Goal: Information Seeking & Learning: Learn about a topic

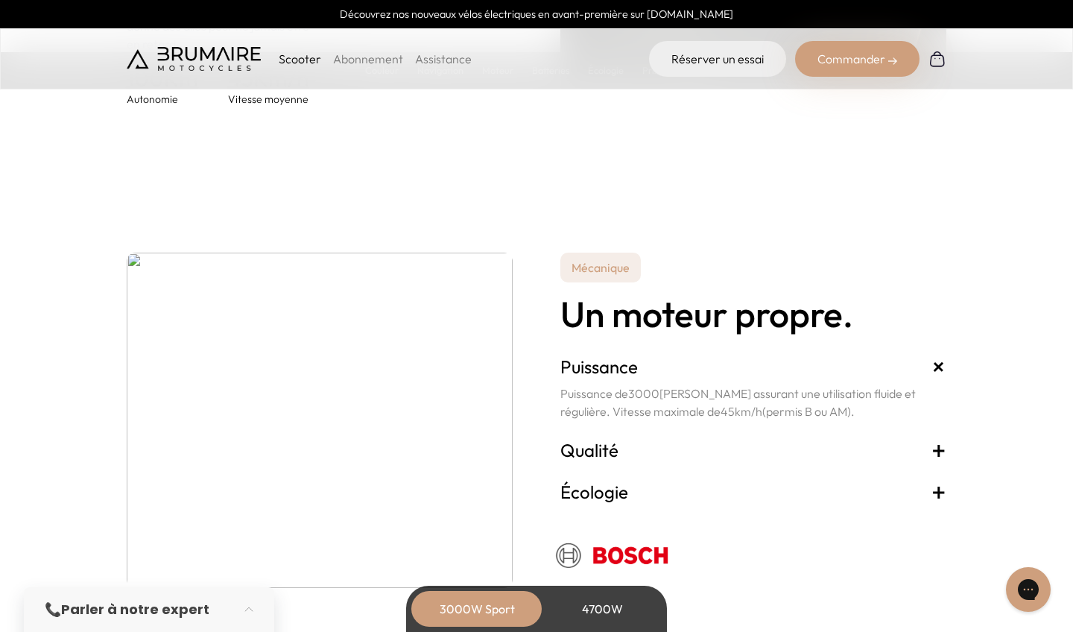
scroll to position [2469, 0]
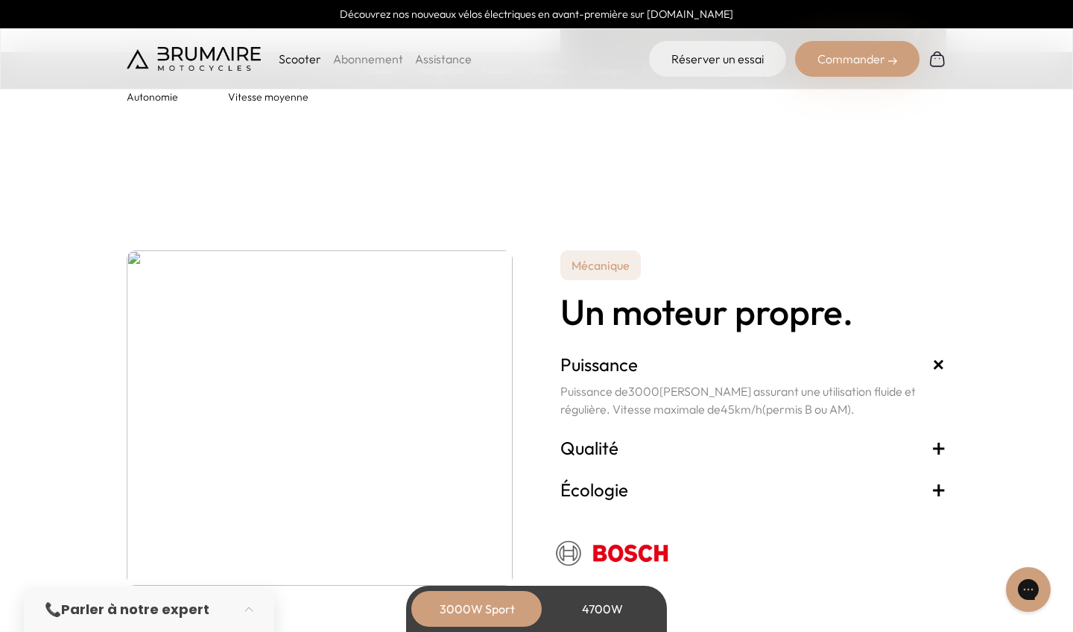
click at [588, 604] on div "4700W" at bounding box center [601, 609] width 119 height 36
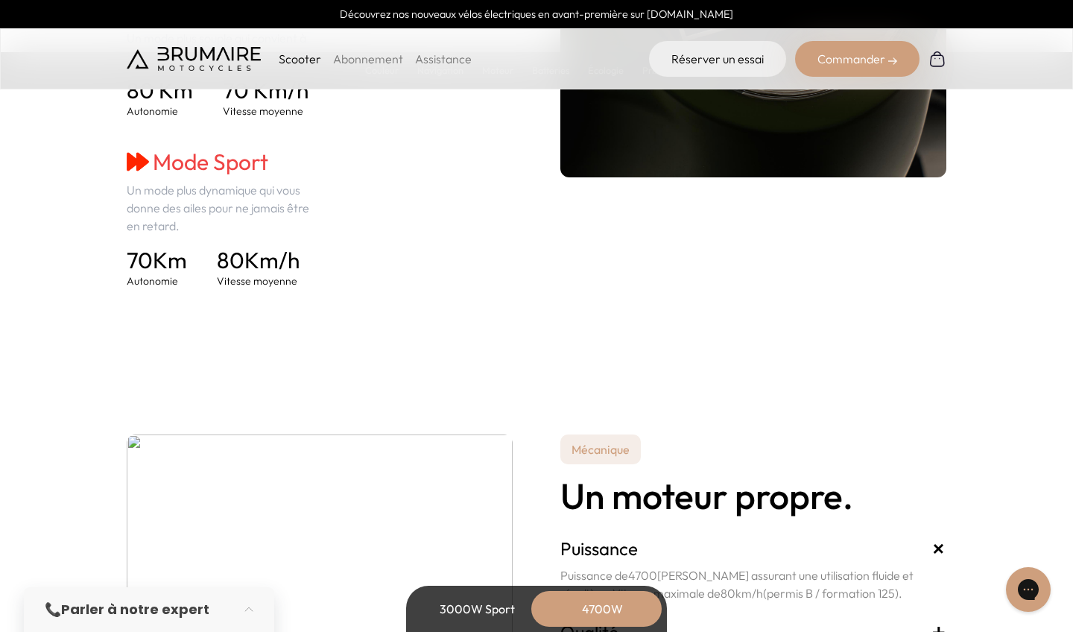
scroll to position [2437, 0]
click at [466, 597] on div "3000W Sport" at bounding box center [476, 609] width 119 height 36
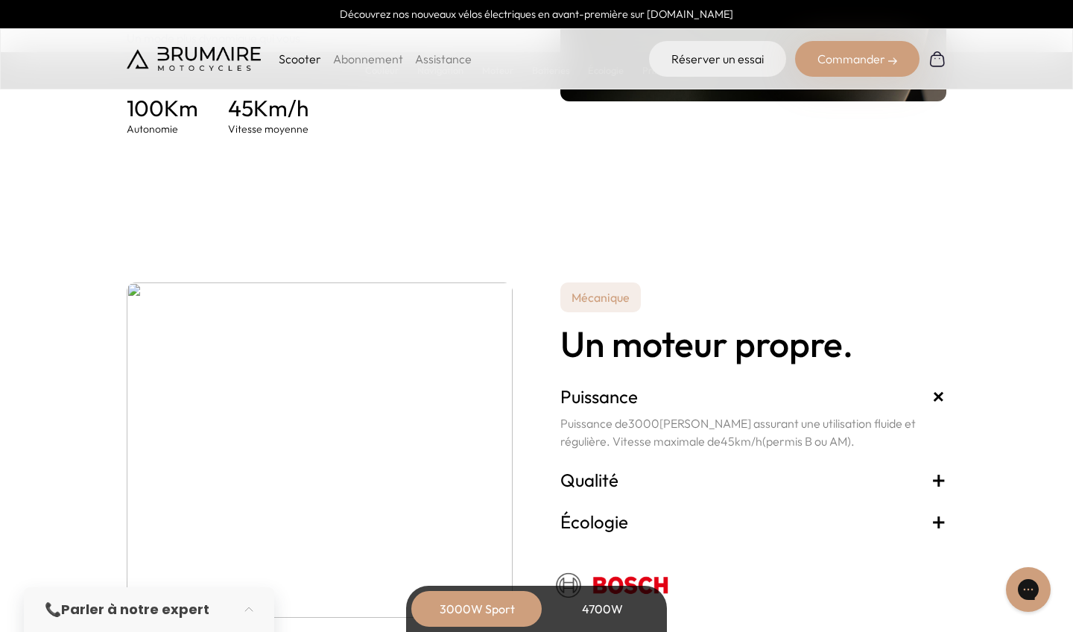
click at [578, 605] on div "4700W" at bounding box center [601, 609] width 119 height 36
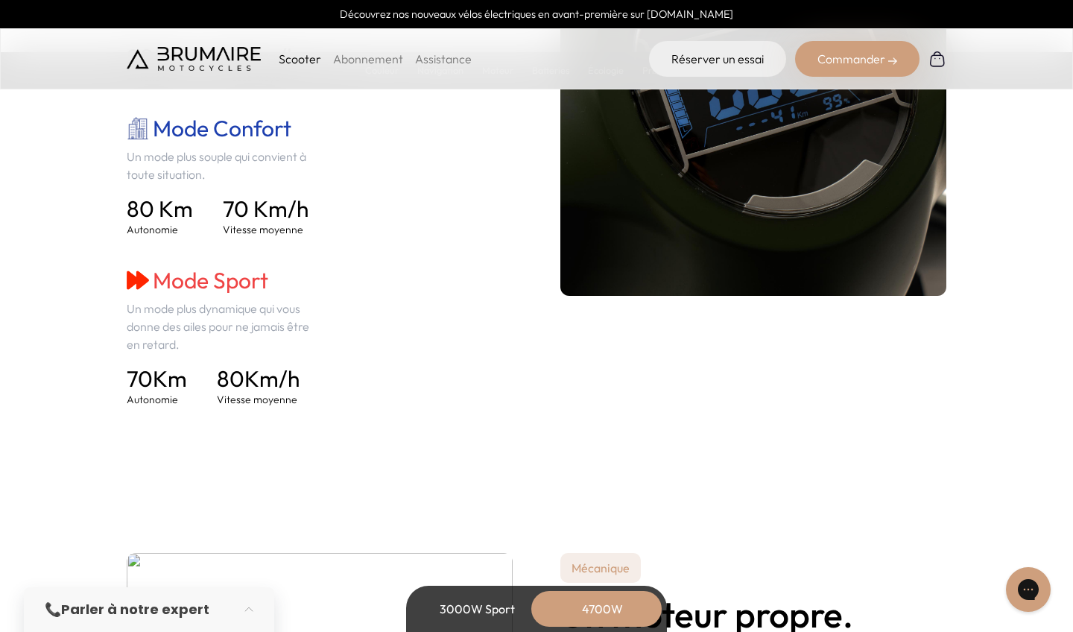
scroll to position [2316, 0]
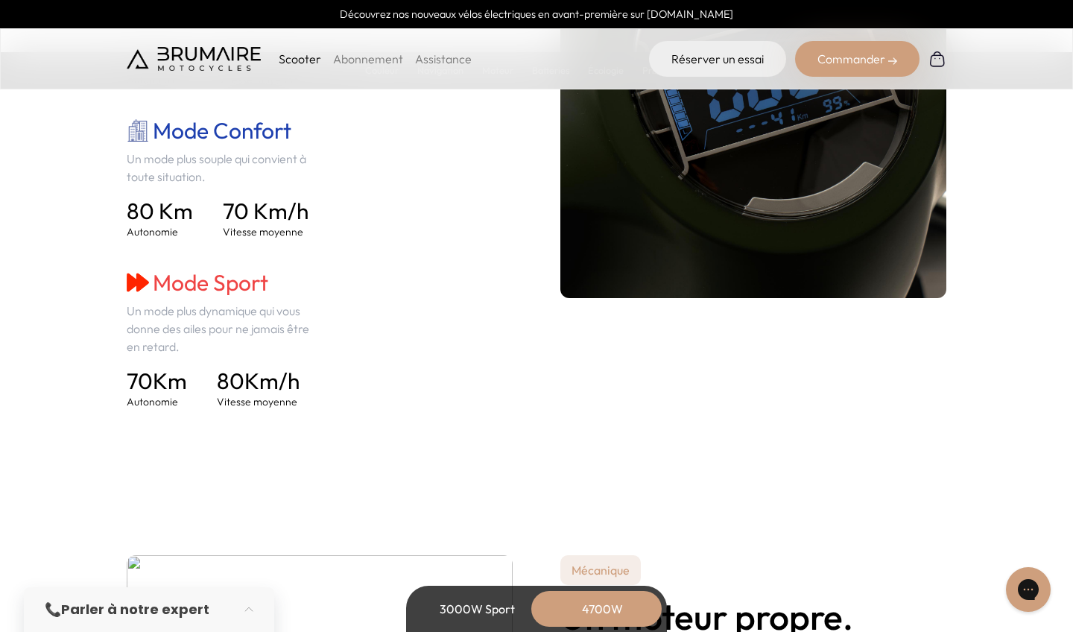
click at [465, 601] on div "3000W Sport" at bounding box center [476, 609] width 119 height 36
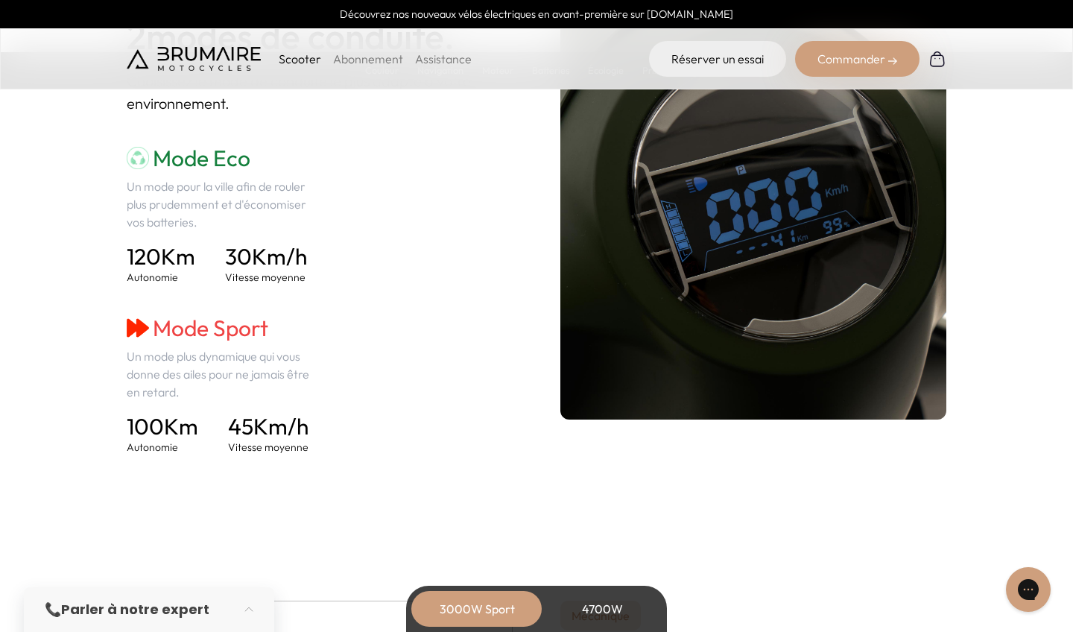
scroll to position [2119, 0]
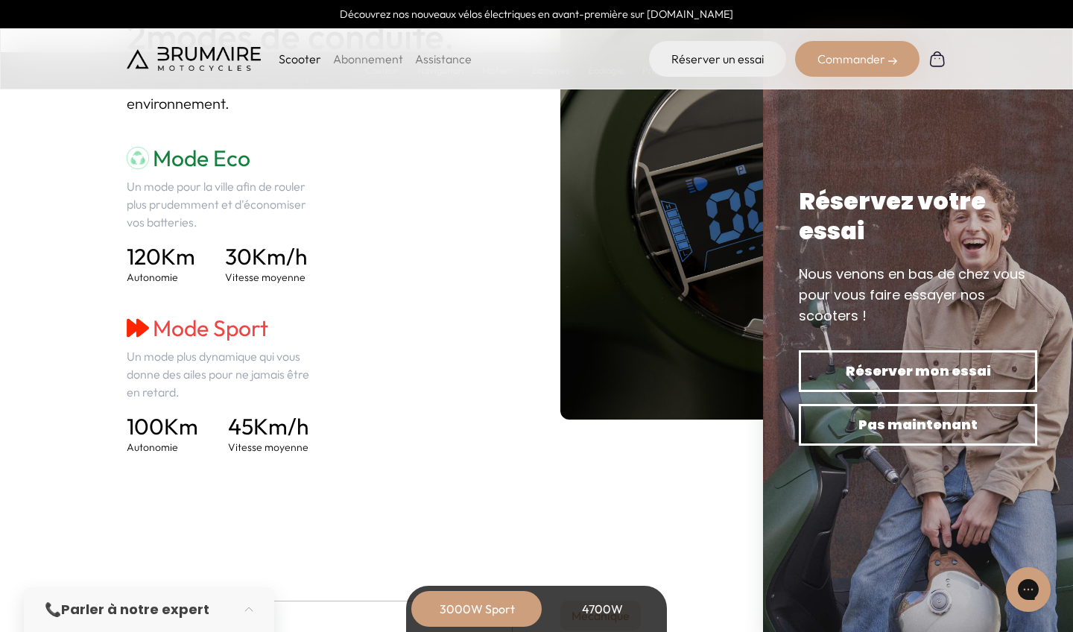
click at [582, 606] on div "4700W" at bounding box center [601, 609] width 119 height 36
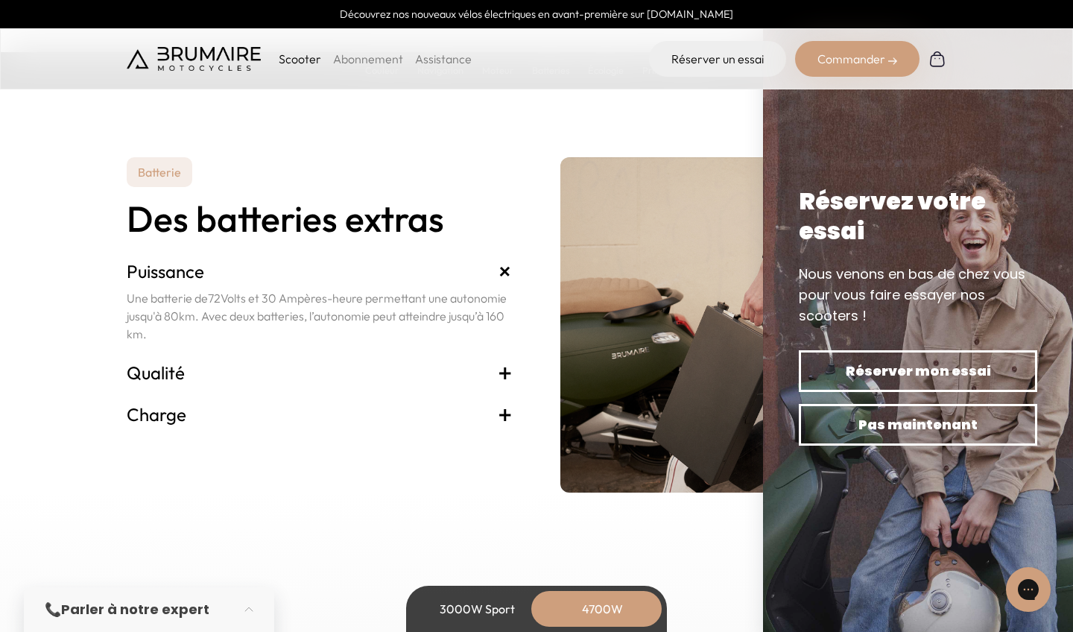
scroll to position [3212, 0]
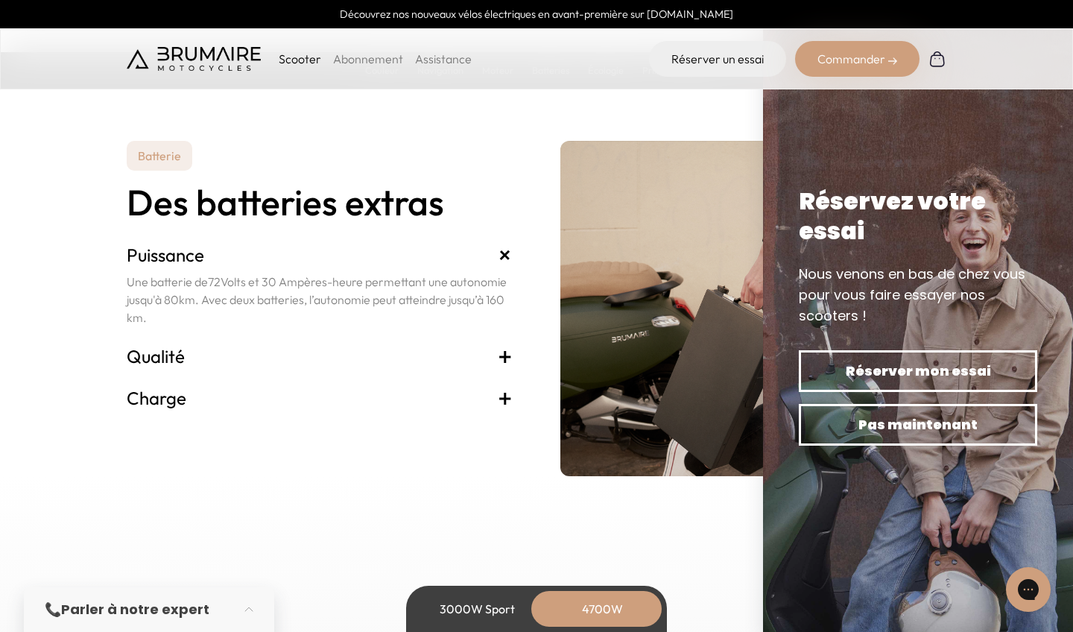
click at [509, 349] on span "+" at bounding box center [505, 356] width 15 height 24
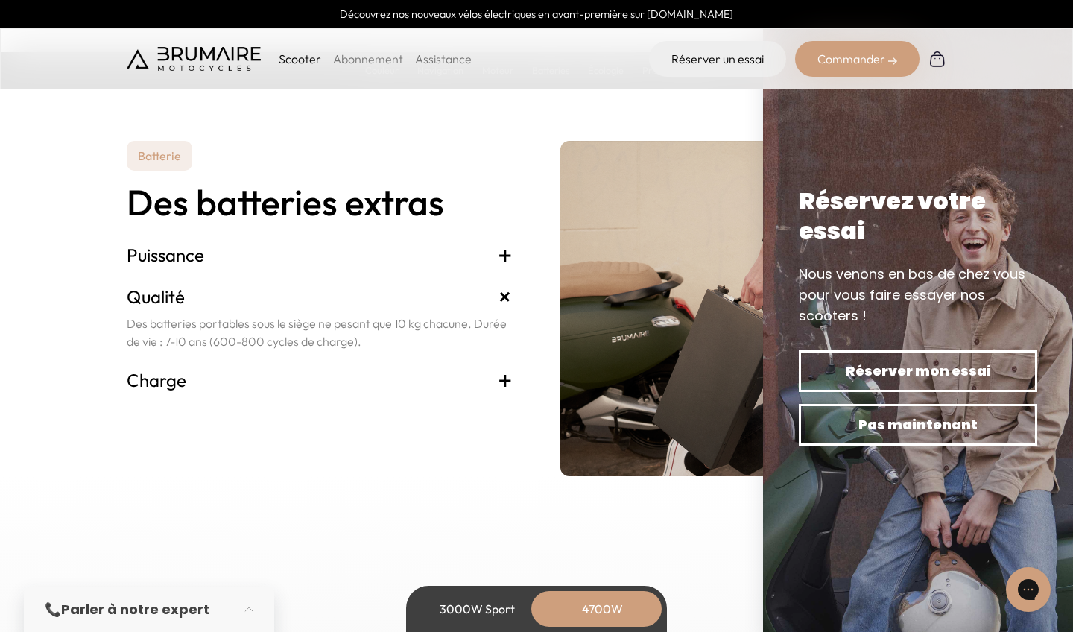
click at [501, 292] on span "+" at bounding box center [506, 297] width 28 height 28
click at [504, 378] on span "+" at bounding box center [505, 380] width 15 height 24
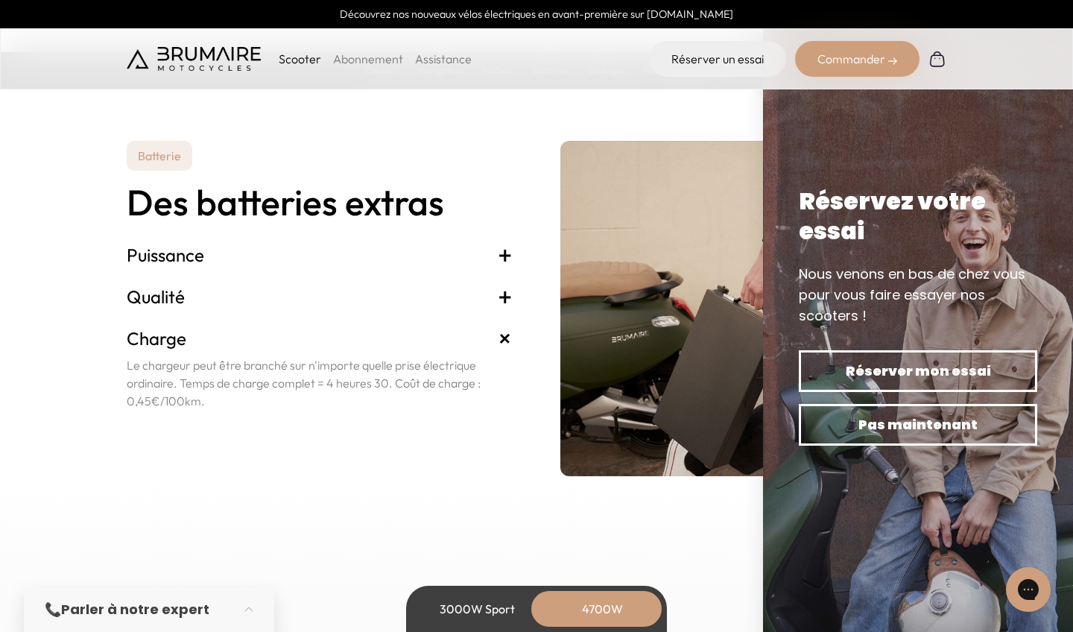
click at [504, 378] on p "Le chargeur peut être branché sur n'importe quelle prise électrique ordinaire. …" at bounding box center [320, 383] width 386 height 54
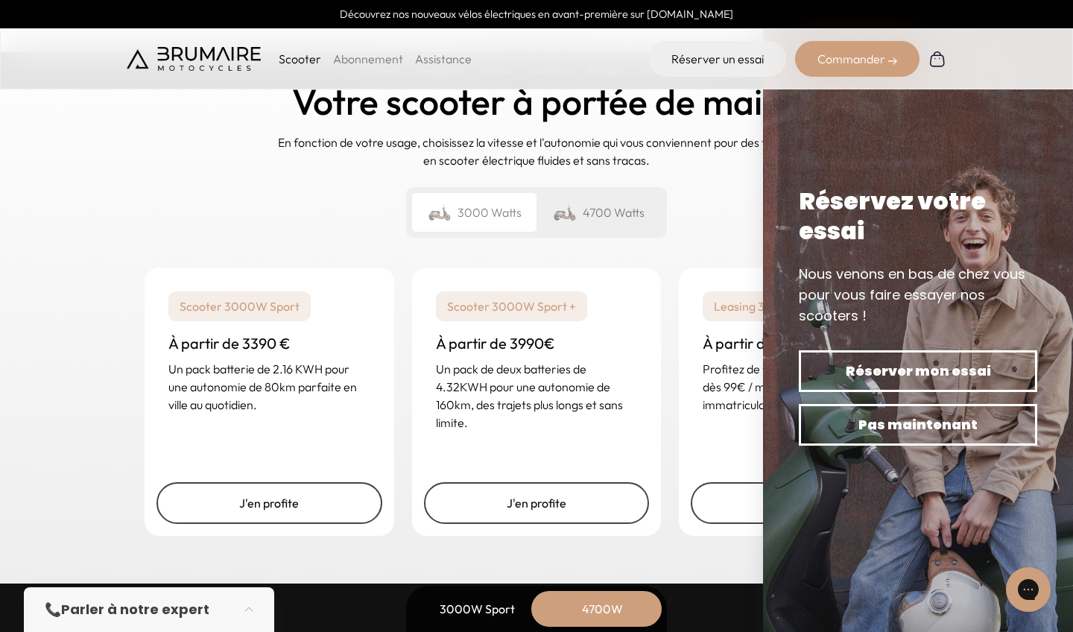
scroll to position [3691, 0]
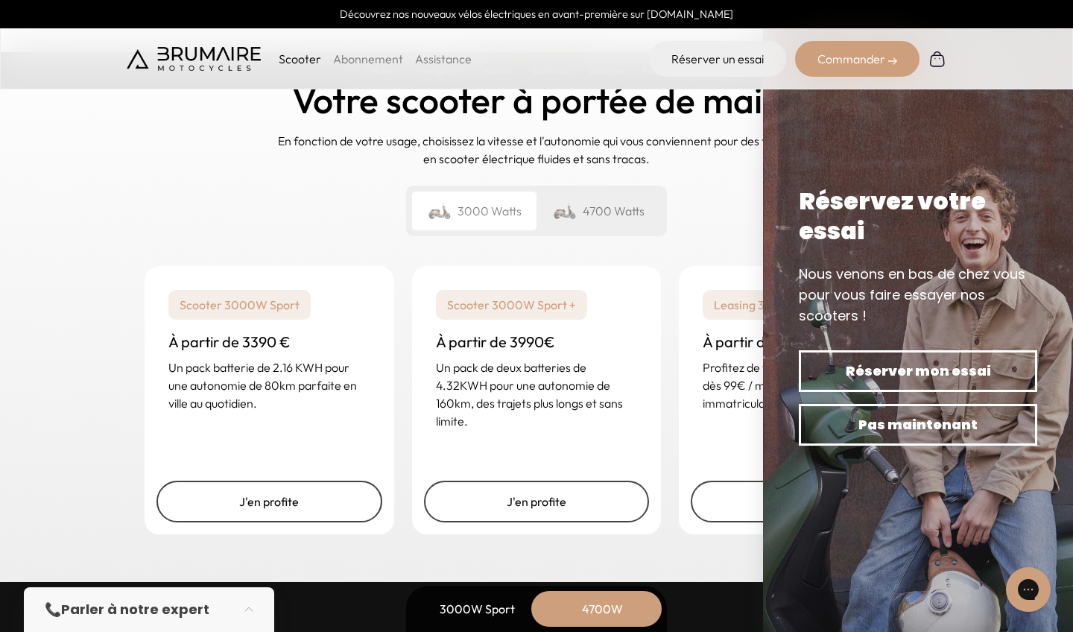
click at [596, 199] on div "4700 Watts" at bounding box center [598, 210] width 124 height 39
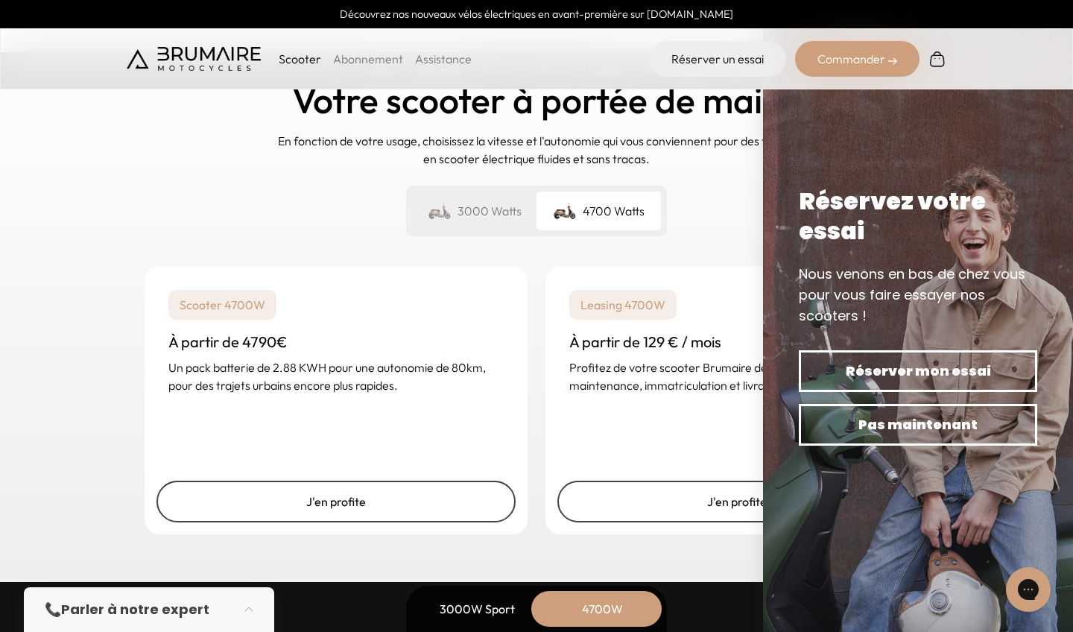
click at [718, 266] on div "Leasing 4700W À partir de 129 € / mois Profitez de votre scooter Brumaire dès 1…" at bounding box center [736, 342] width 383 height 152
click at [487, 203] on div "3000 Watts" at bounding box center [474, 210] width 124 height 39
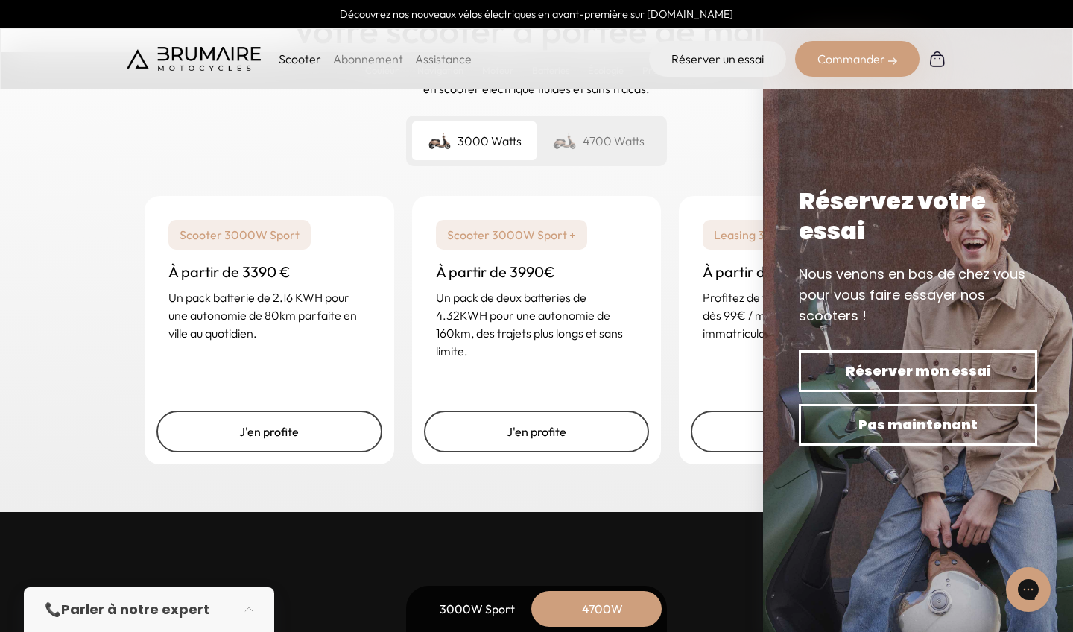
scroll to position [3735, 0]
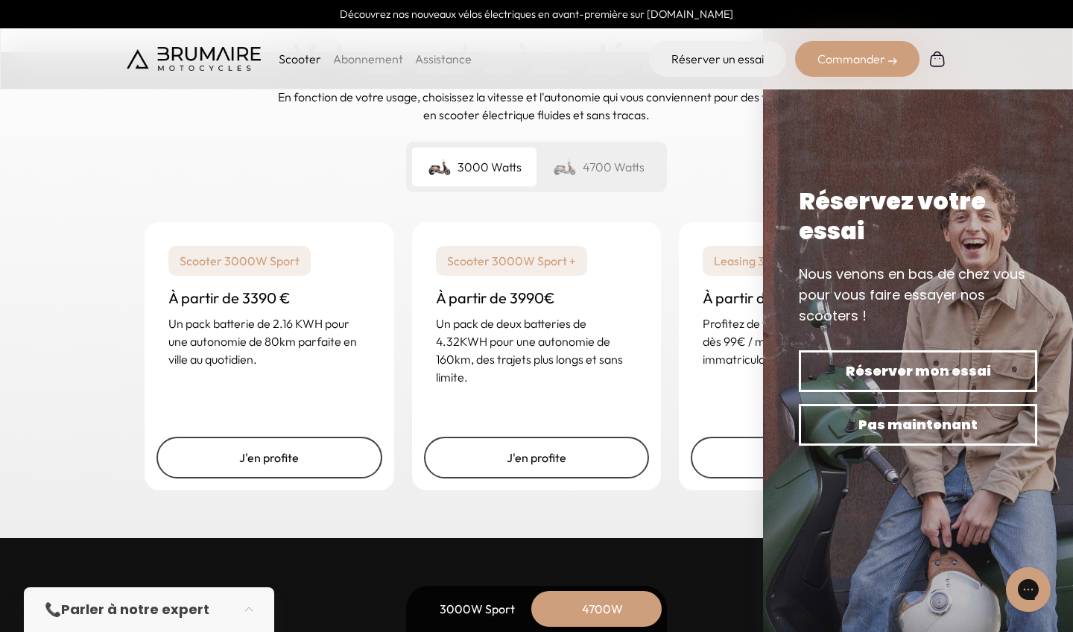
click at [589, 174] on div "4700 Watts" at bounding box center [598, 166] width 124 height 39
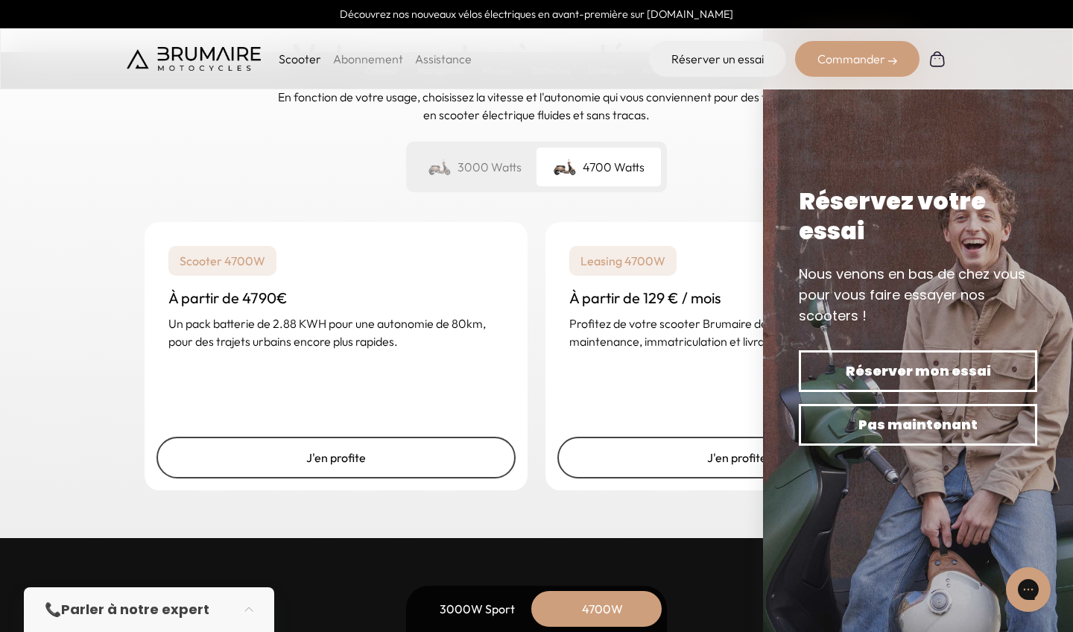
click at [489, 166] on div "3000 Watts" at bounding box center [474, 166] width 124 height 39
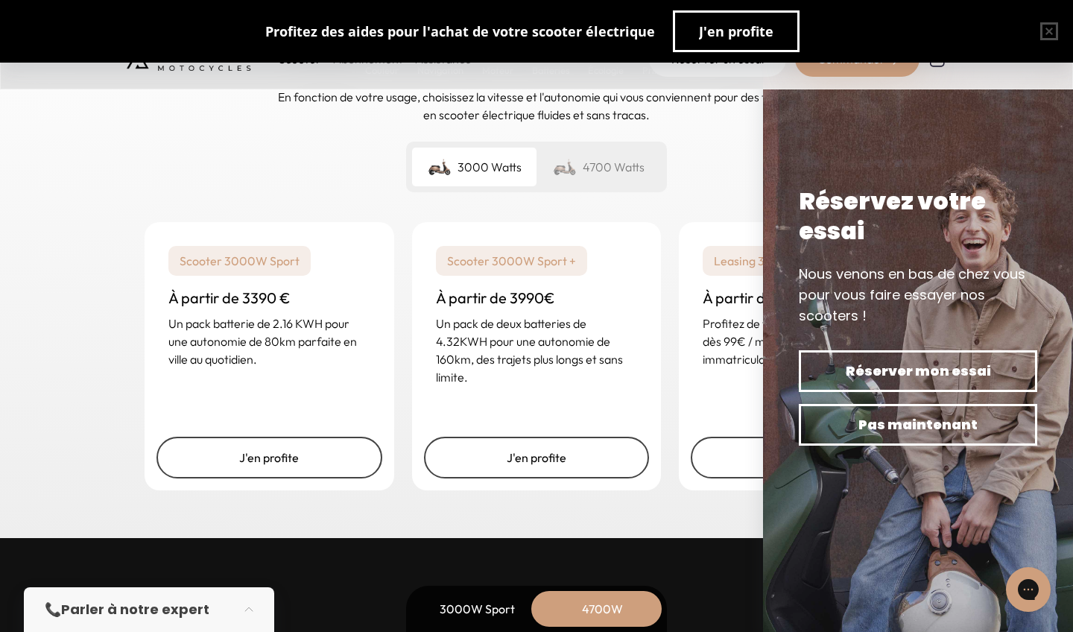
click at [571, 156] on img at bounding box center [565, 166] width 24 height 21
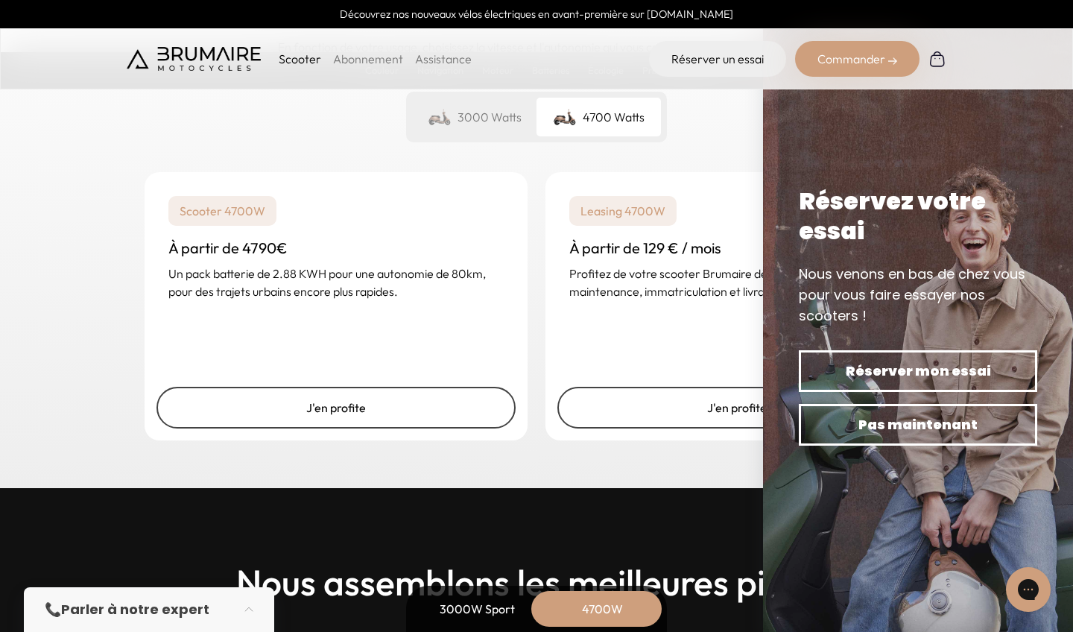
scroll to position [3784, 0]
click at [719, 349] on div "Leasing 4700W À partir de 129 € / mois Profitez de votre scooter Brumaire dès 1…" at bounding box center [736, 306] width 383 height 268
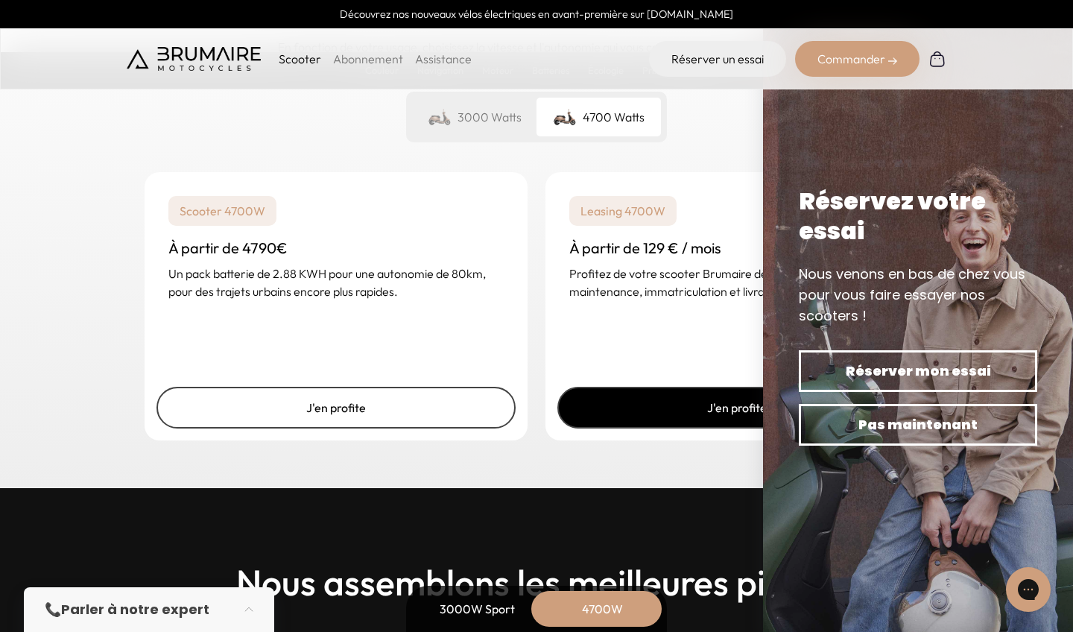
click at [718, 403] on link "J'en profite" at bounding box center [736, 408] width 359 height 42
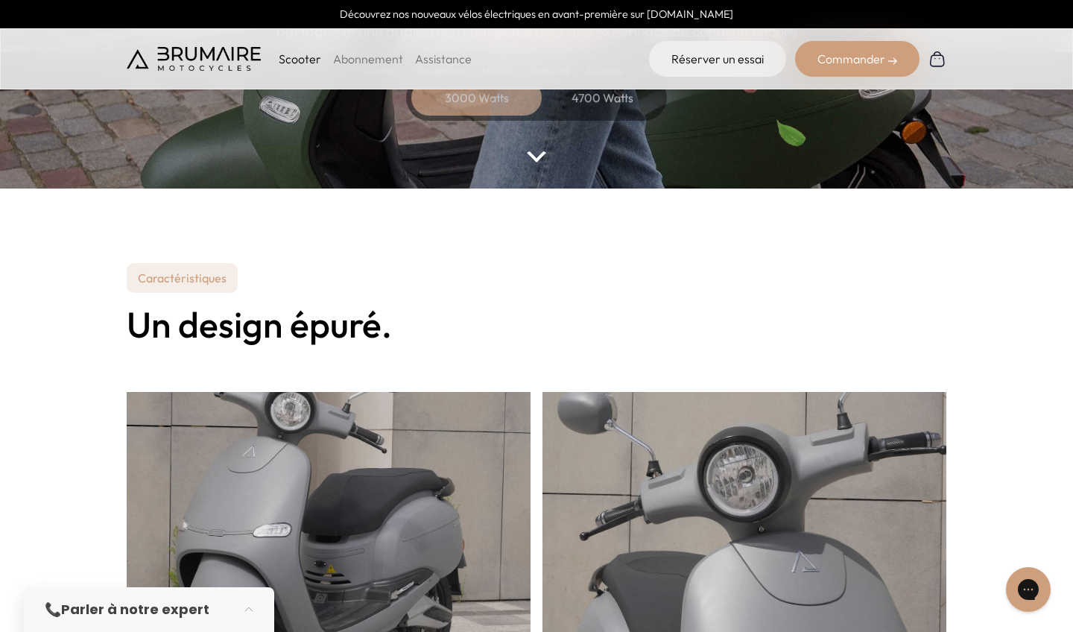
scroll to position [224, 0]
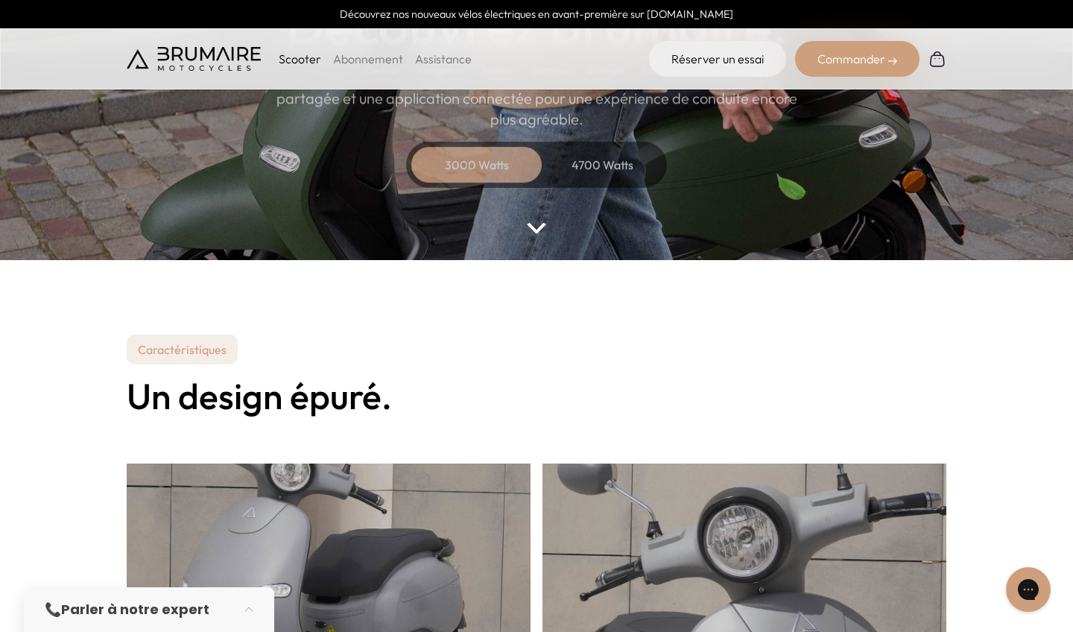
click at [585, 177] on div "4700 Watts" at bounding box center [601, 165] width 119 height 36
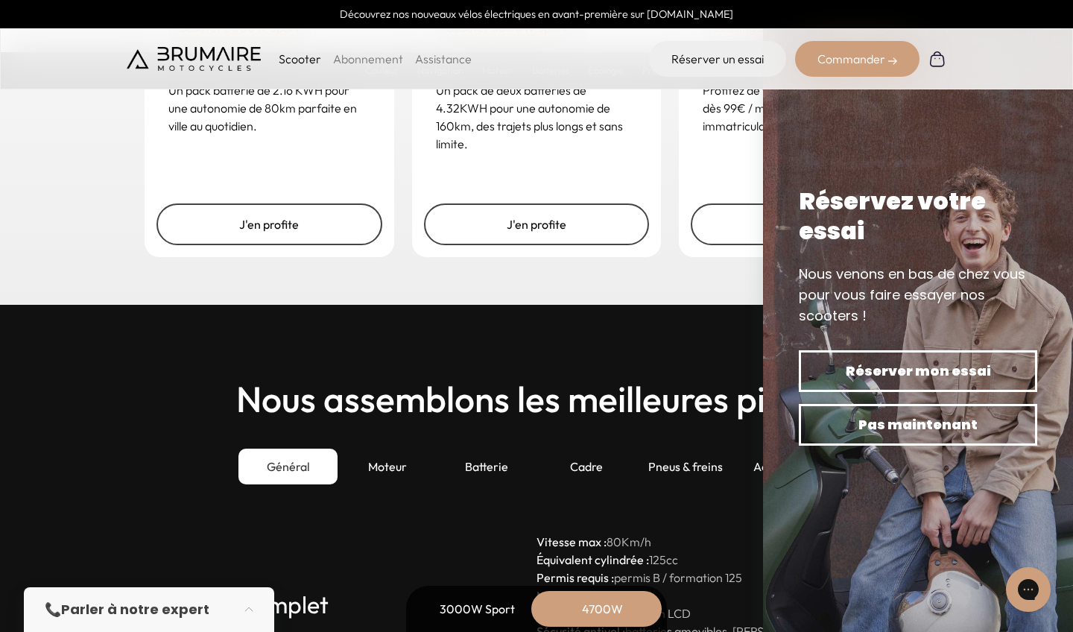
scroll to position [3967, 0]
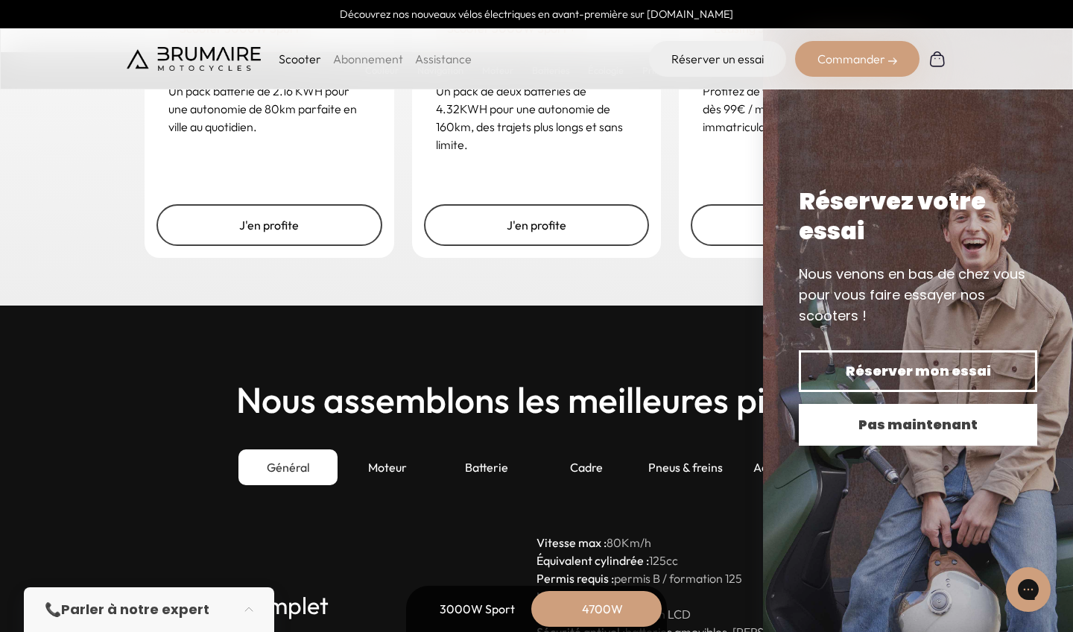
click at [927, 422] on span "Pas maintenant" at bounding box center [918, 424] width 186 height 21
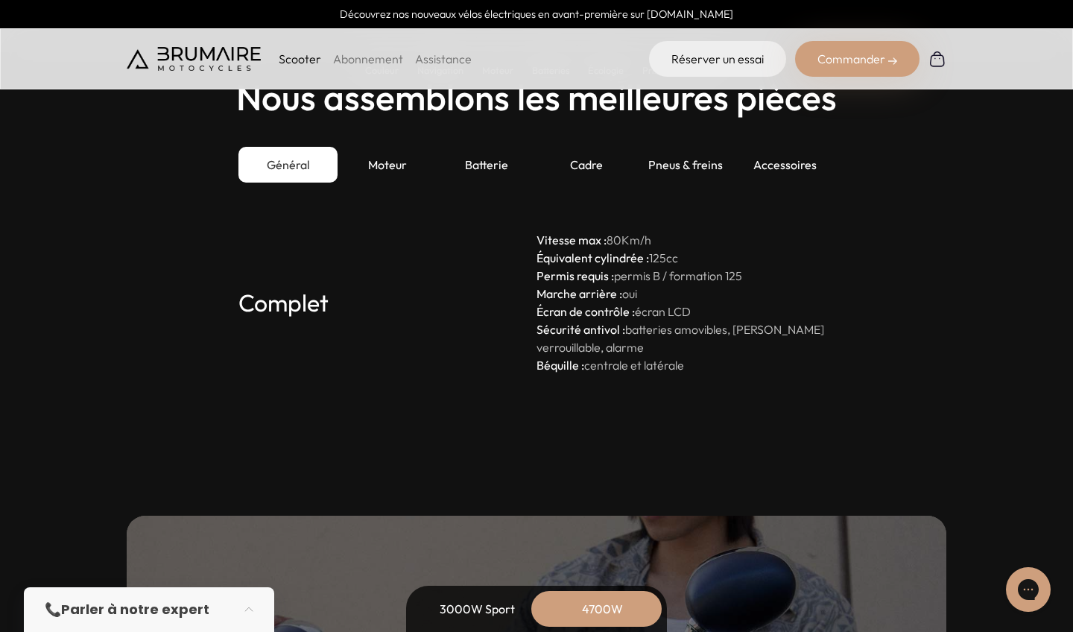
scroll to position [4153, 0]
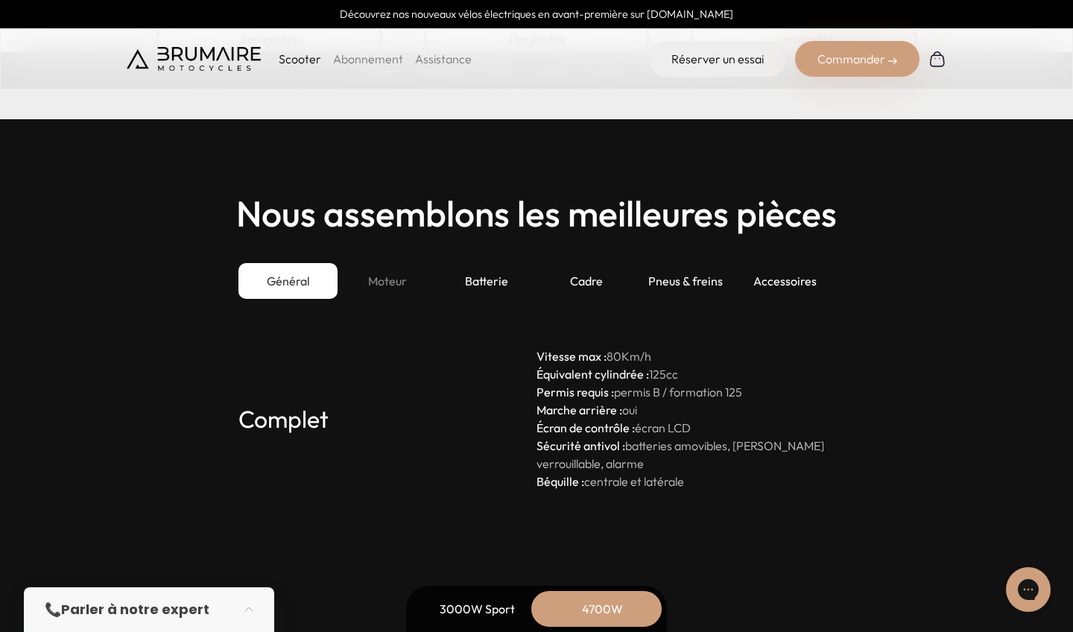
click at [368, 273] on div "Moteur" at bounding box center [386, 281] width 99 height 36
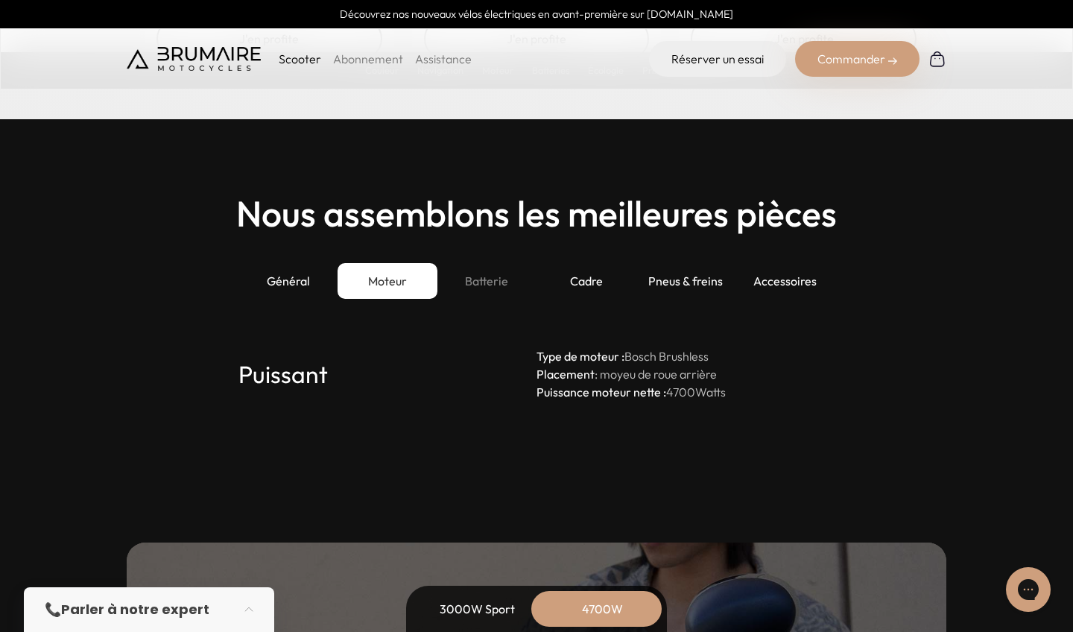
click at [462, 276] on div "Batterie" at bounding box center [486, 281] width 99 height 36
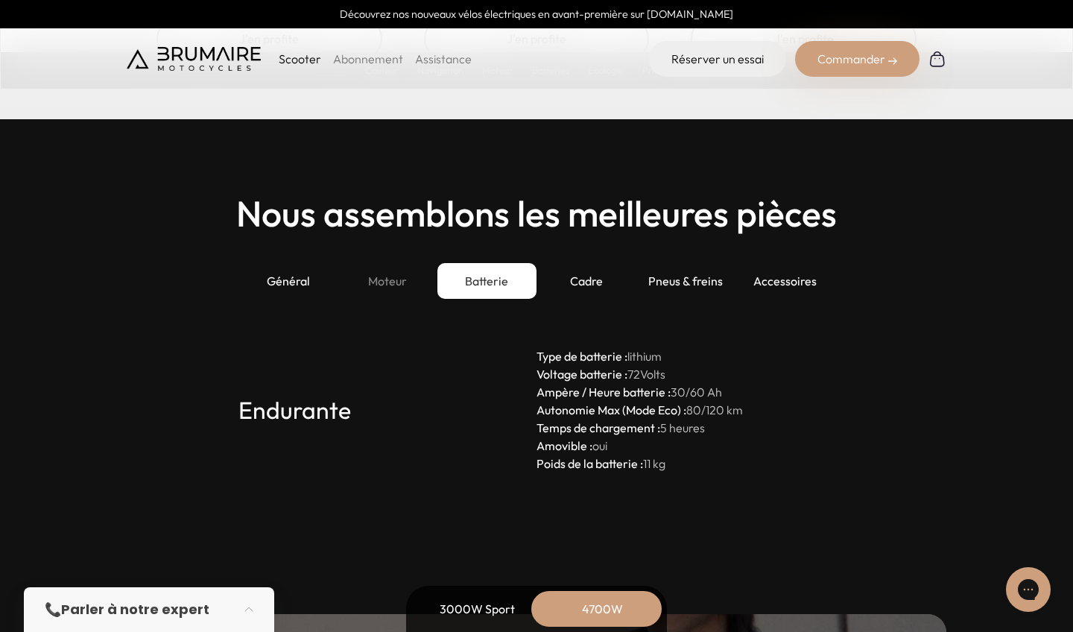
click at [393, 279] on div "Moteur" at bounding box center [386, 281] width 99 height 36
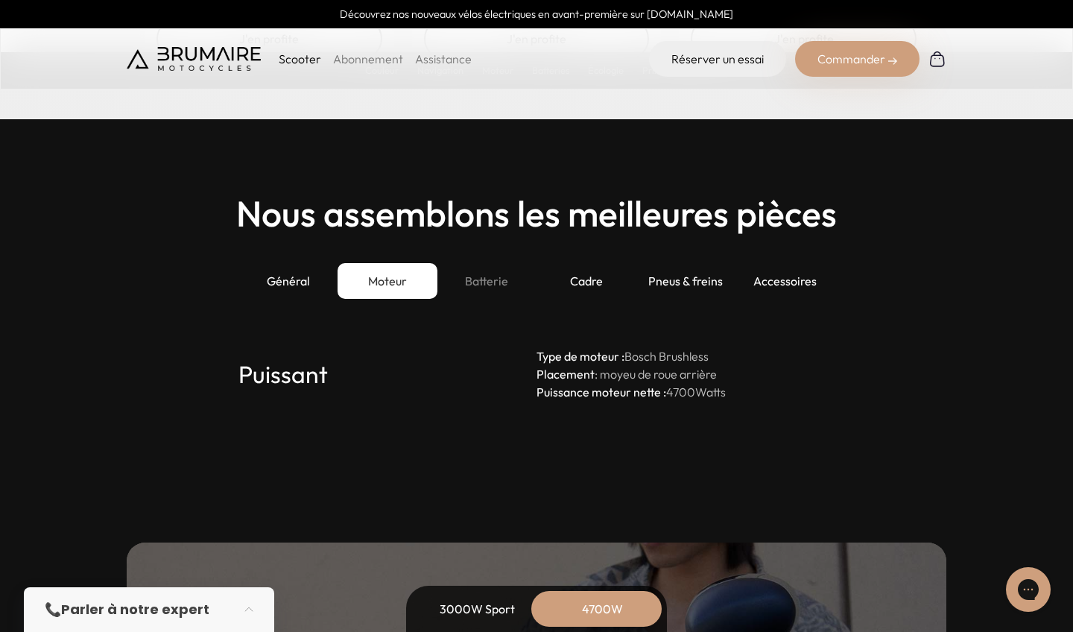
click at [461, 279] on div "Batterie" at bounding box center [486, 281] width 99 height 36
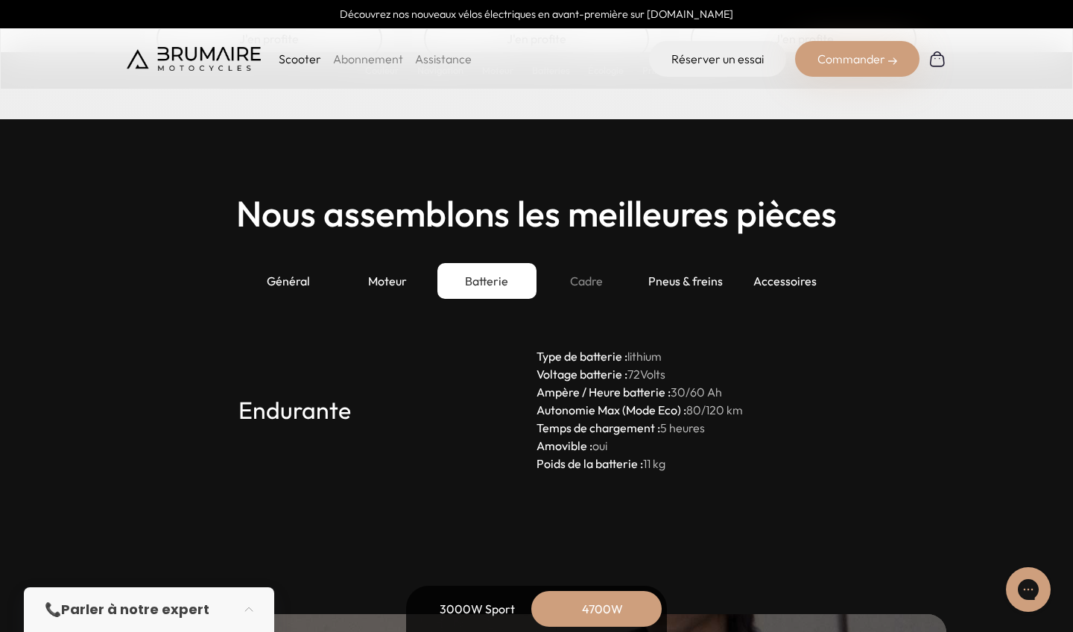
click at [570, 278] on div "Cadre" at bounding box center [585, 281] width 99 height 36
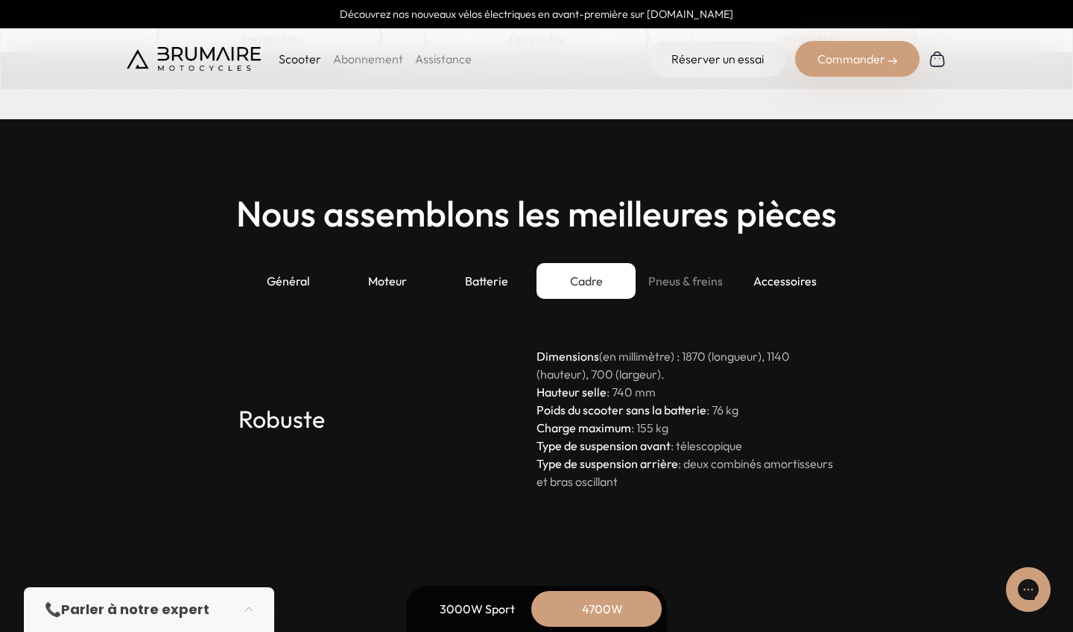
click at [680, 282] on div "Pneus & freins" at bounding box center [684, 281] width 99 height 36
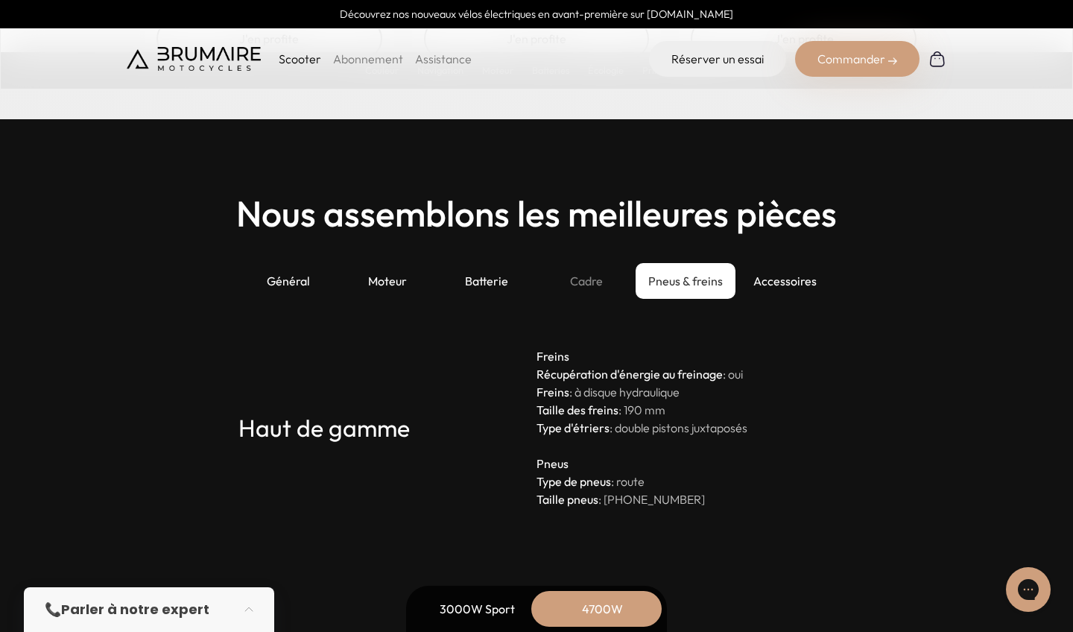
click at [612, 272] on div "Cadre" at bounding box center [585, 281] width 99 height 36
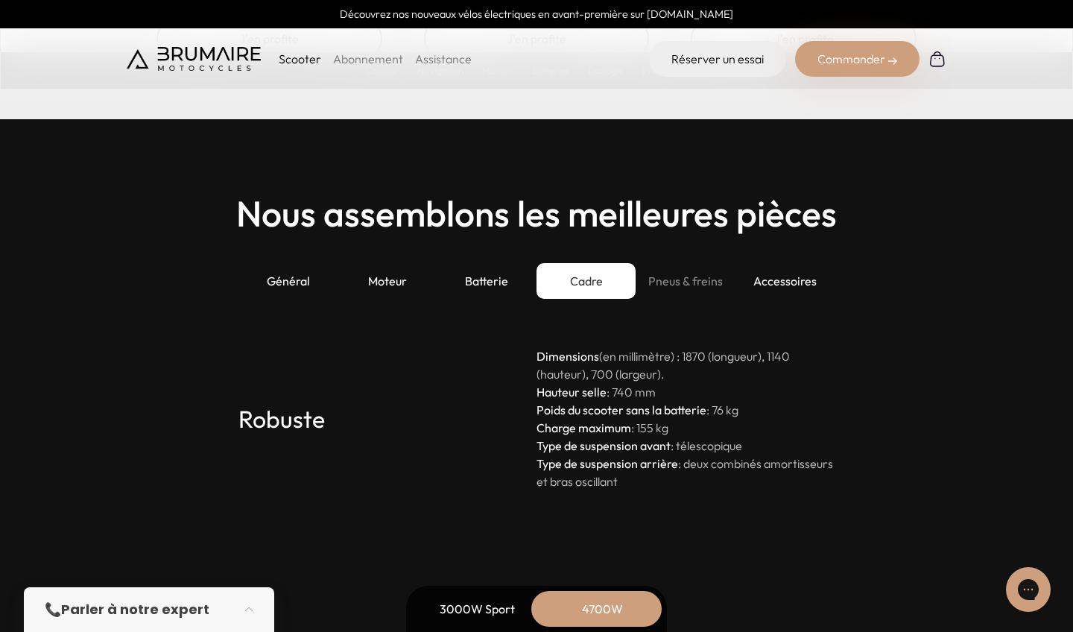
click at [666, 283] on div "Pneus & freins" at bounding box center [684, 281] width 99 height 36
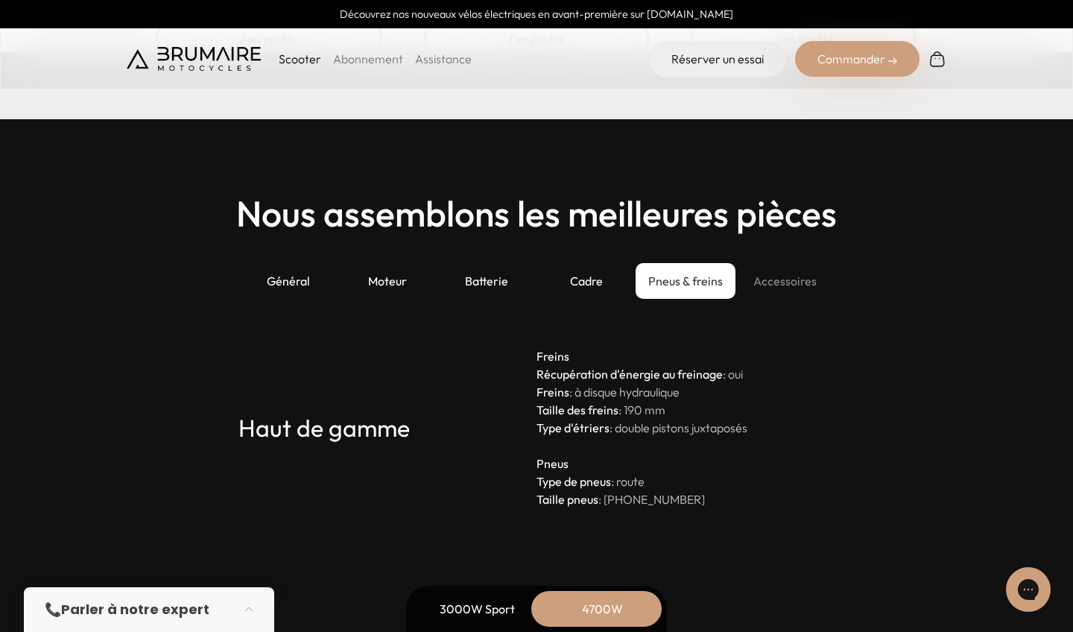
click at [756, 290] on div "Accessoires" at bounding box center [784, 281] width 99 height 36
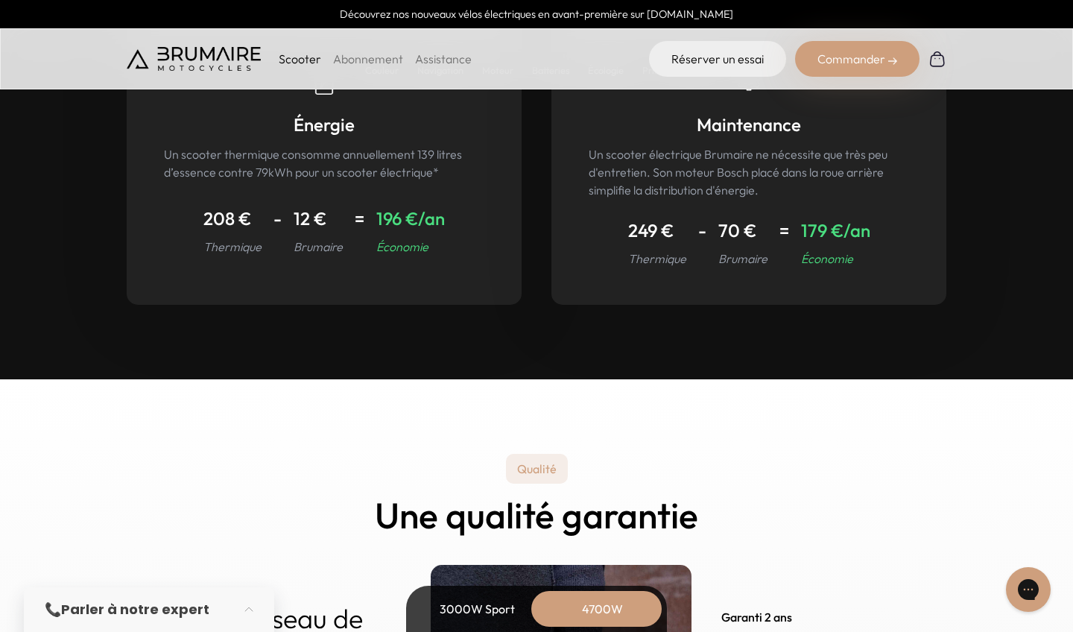
scroll to position [6959, 0]
